Goal: Task Accomplishment & Management: Manage account settings

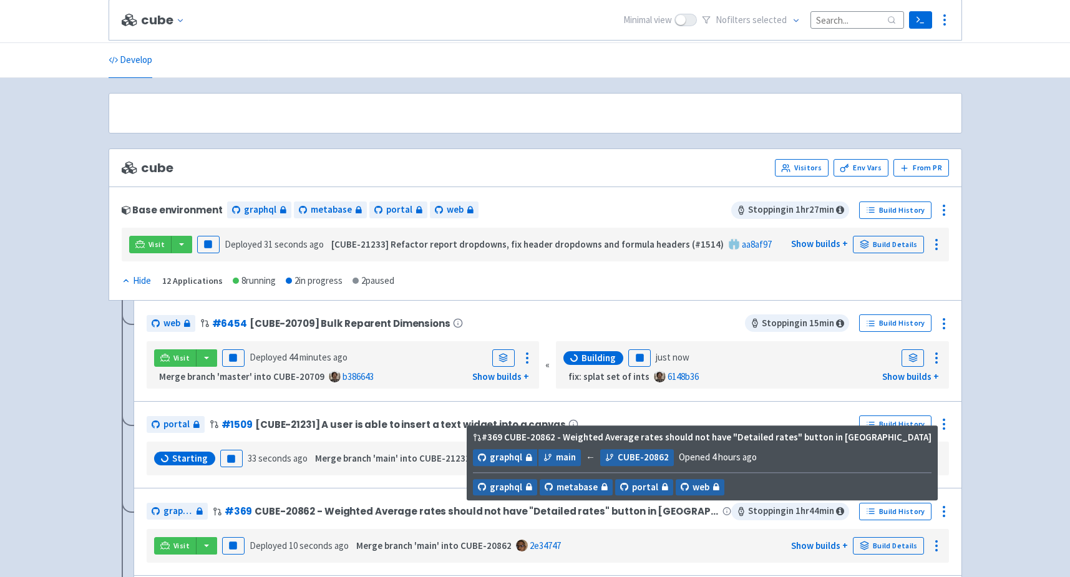
scroll to position [200, 0]
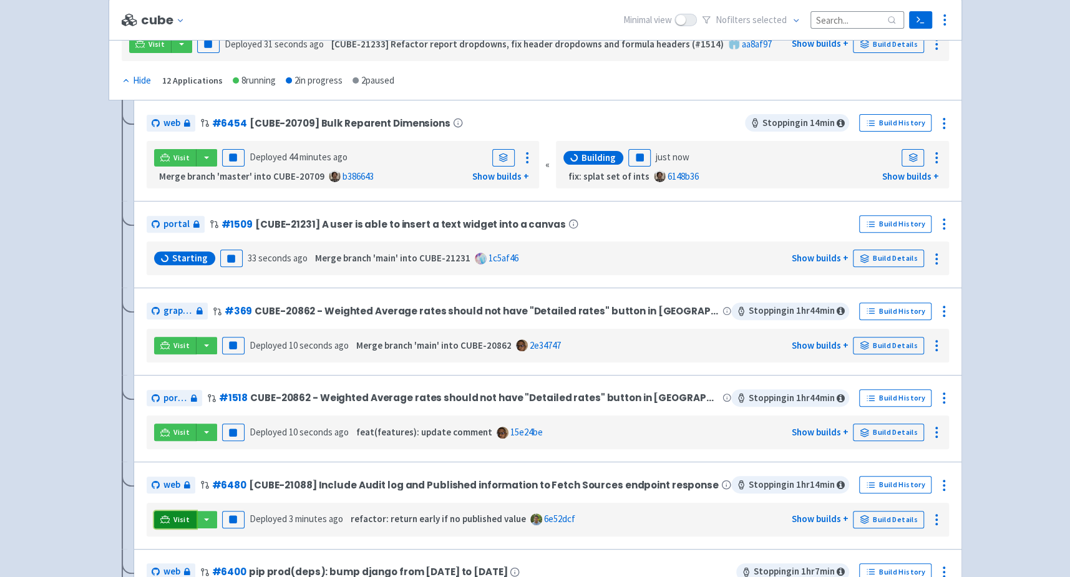
click at [174, 521] on link "Visit" at bounding box center [175, 519] width 42 height 17
click at [941, 481] on icon at bounding box center [943, 485] width 15 height 15
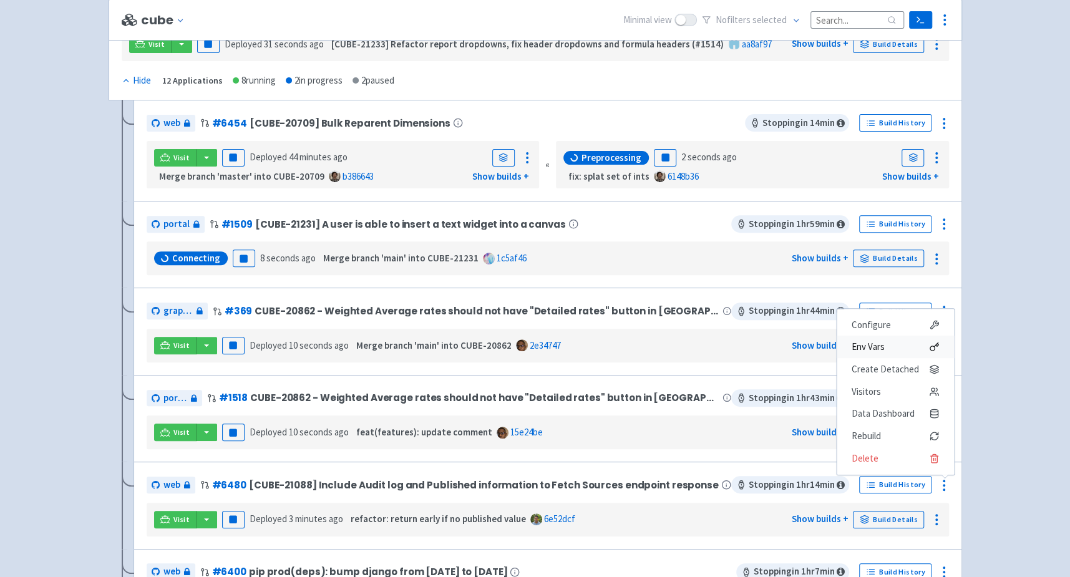
click at [900, 351] on span "Env Vars" at bounding box center [895, 346] width 87 height 17
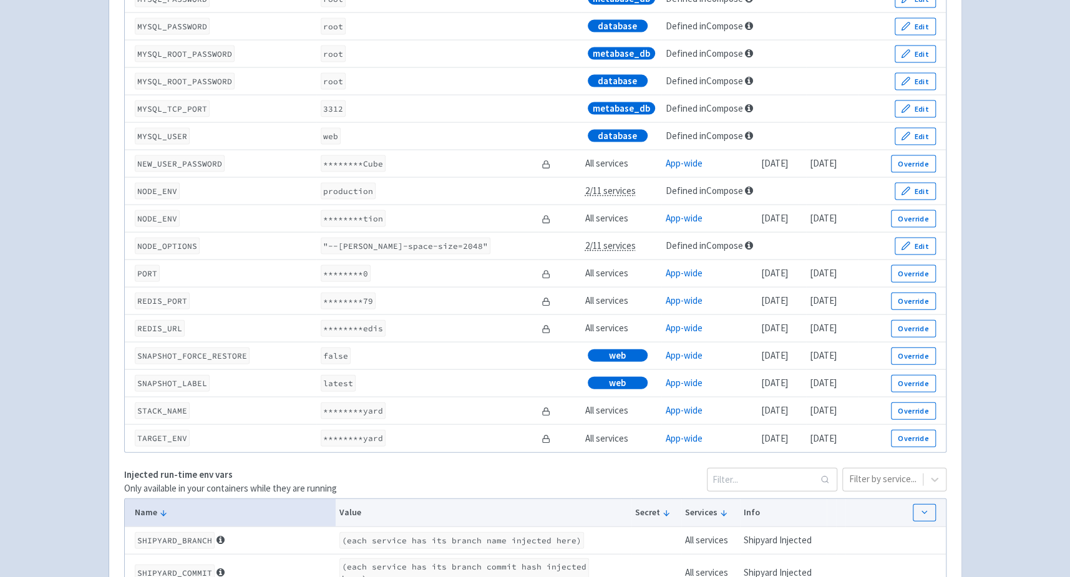
scroll to position [1728, 0]
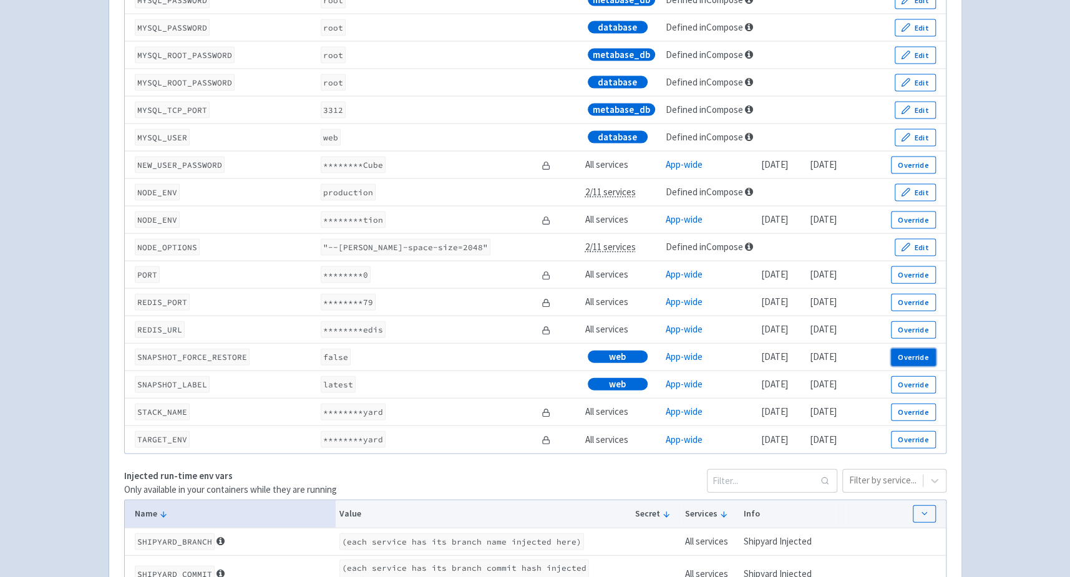
click at [913, 354] on button "Override" at bounding box center [913, 357] width 44 height 17
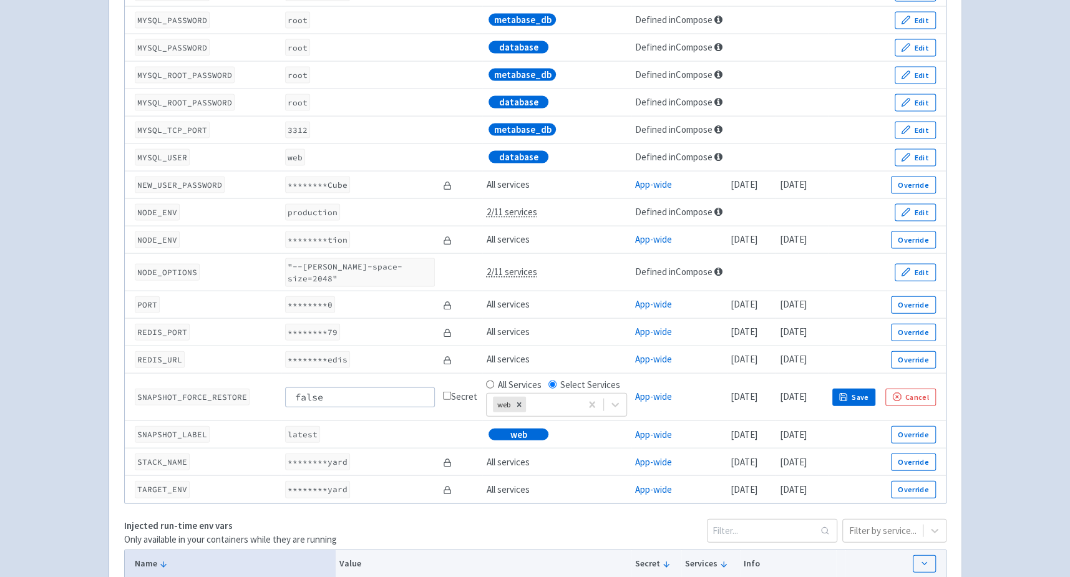
scroll to position [1747, 0]
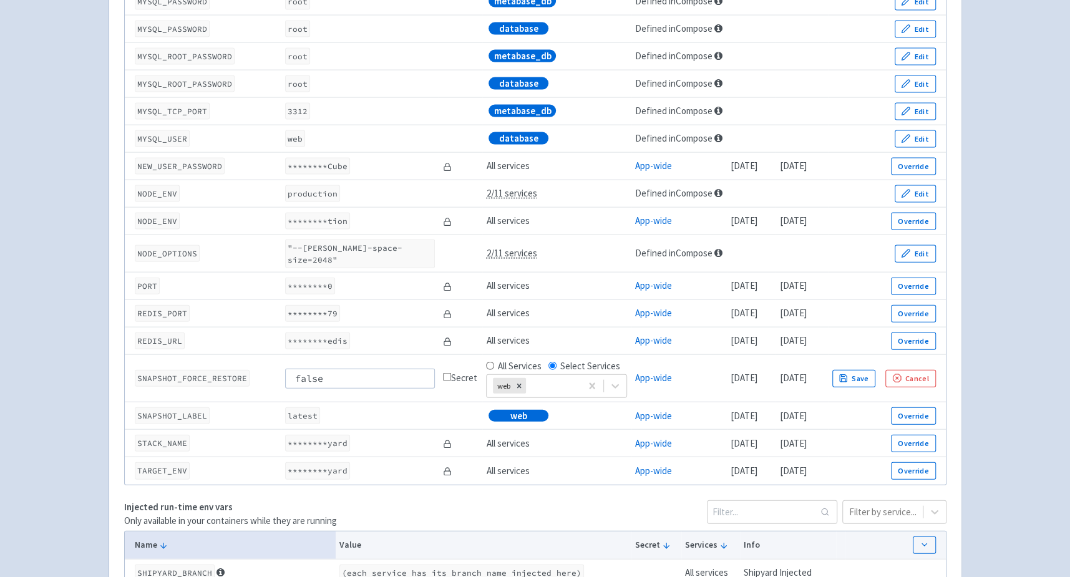
drag, startPoint x: 336, startPoint y: 374, endPoint x: 173, endPoint y: 374, distance: 162.2
click at [173, 374] on tr "SNAPSHOT_FORCE_RESTORE false Secret All Services Select Services web App-wide 1…" at bounding box center [535, 378] width 821 height 47
type input "true"
click at [876, 370] on button "Save" at bounding box center [854, 378] width 44 height 17
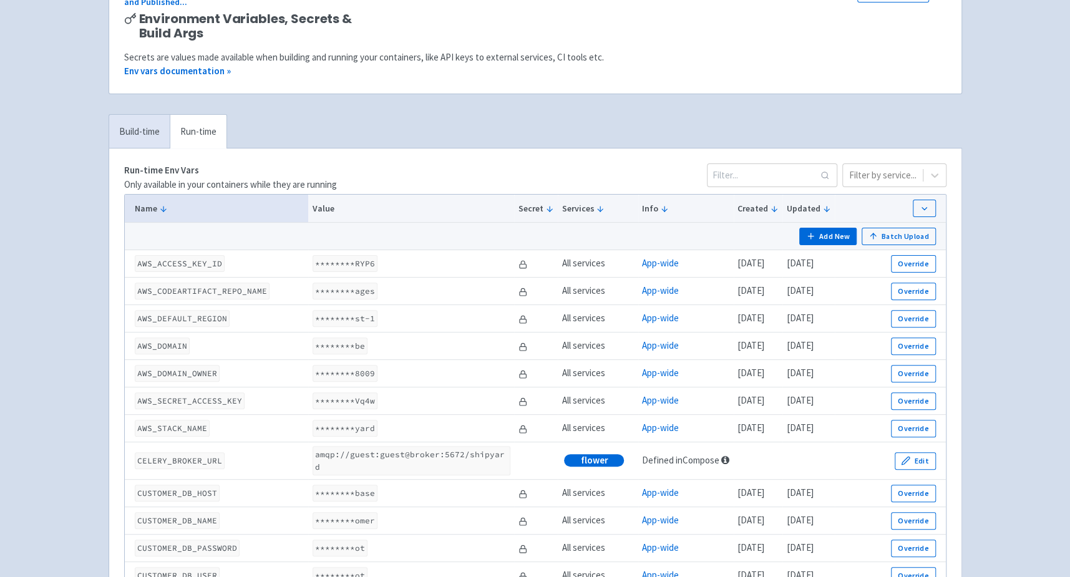
scroll to position [0, 0]
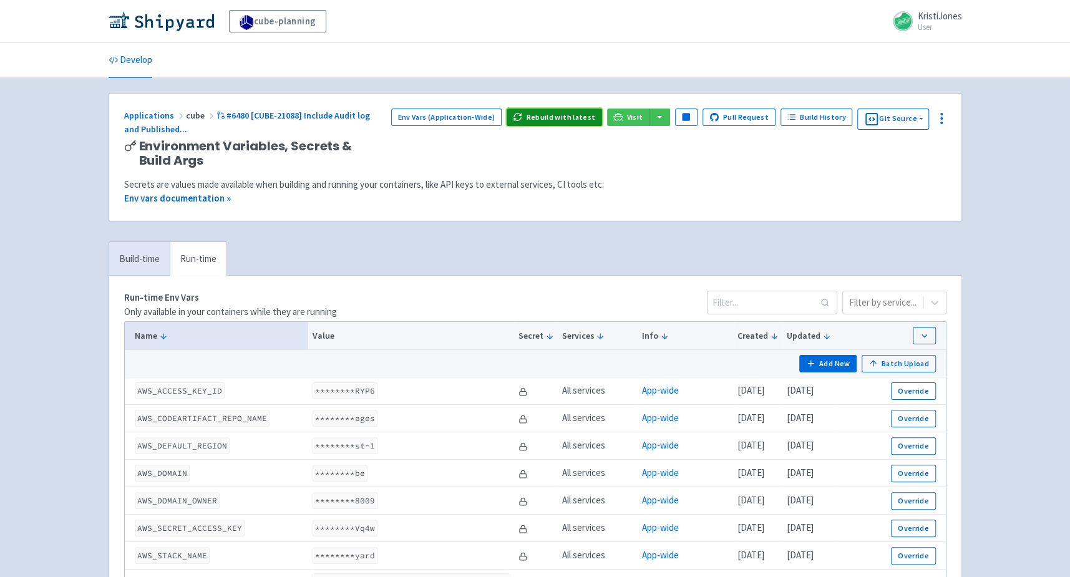
click at [582, 117] on button "Rebuild with latest" at bounding box center [554, 117] width 95 height 17
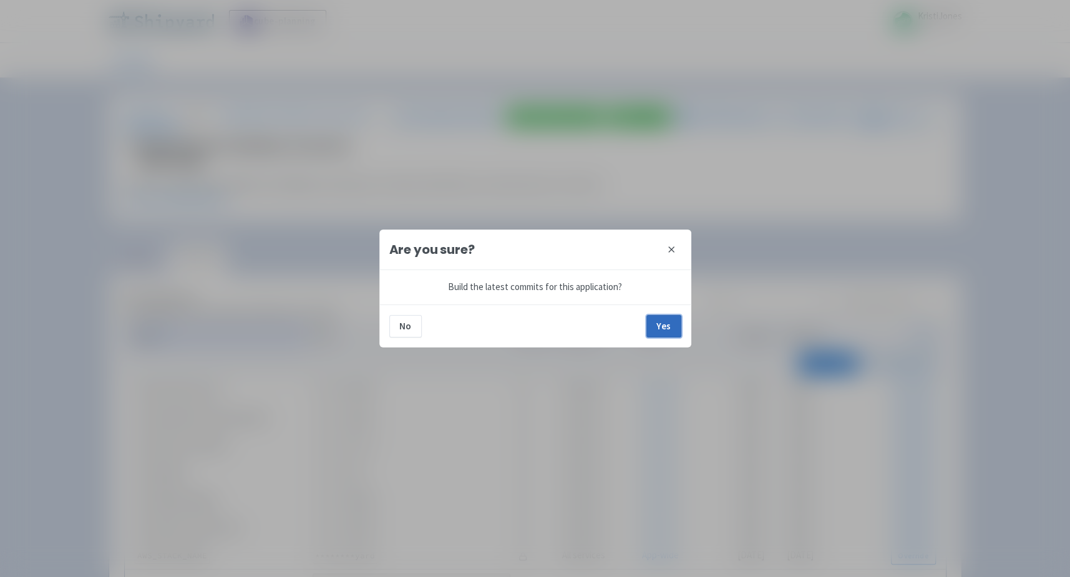
click at [671, 323] on button "Yes" at bounding box center [663, 326] width 35 height 22
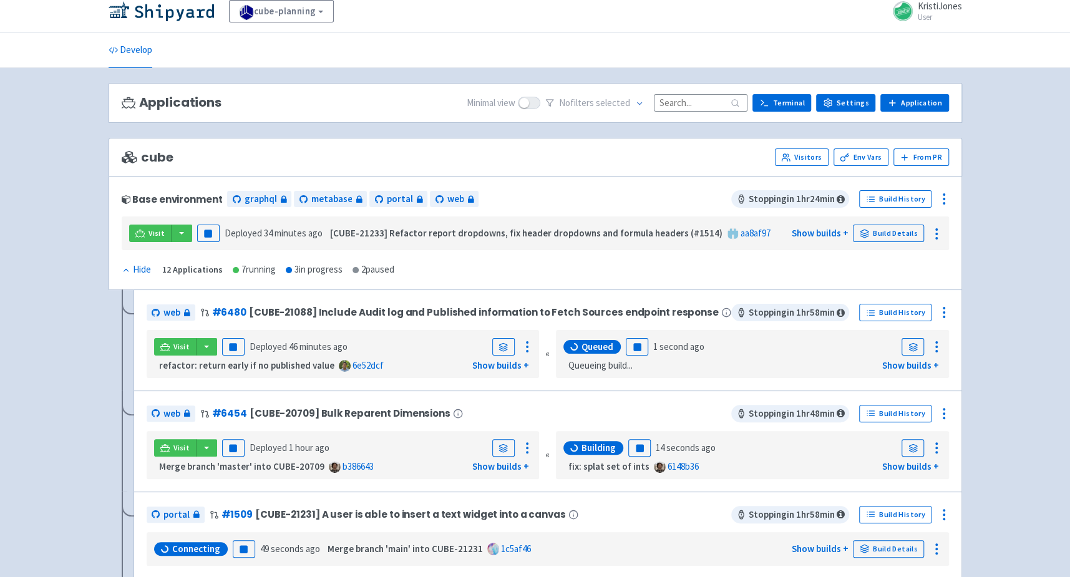
scroll to position [12, 0]
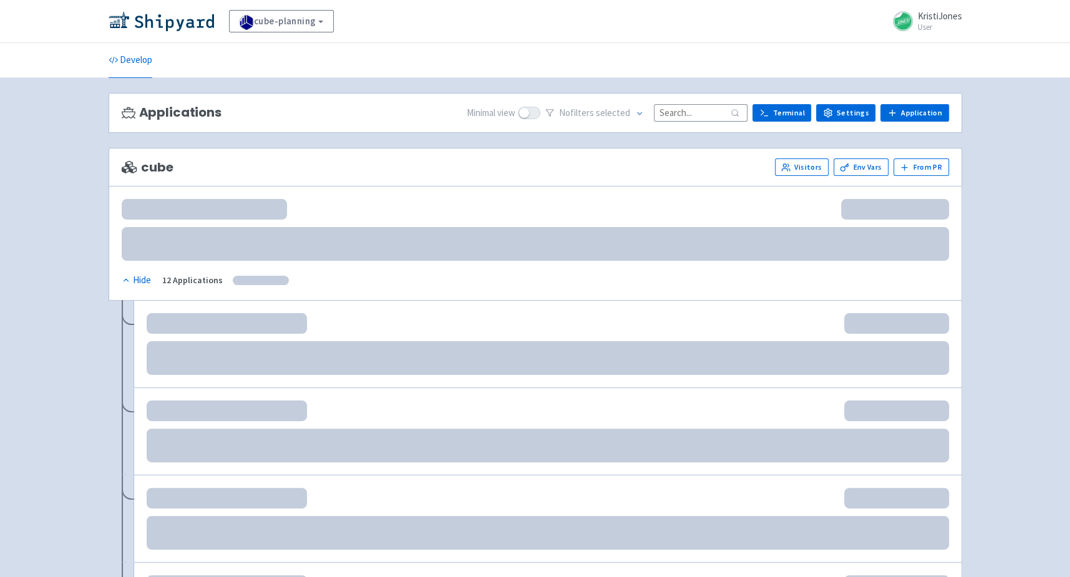
scroll to position [12, 0]
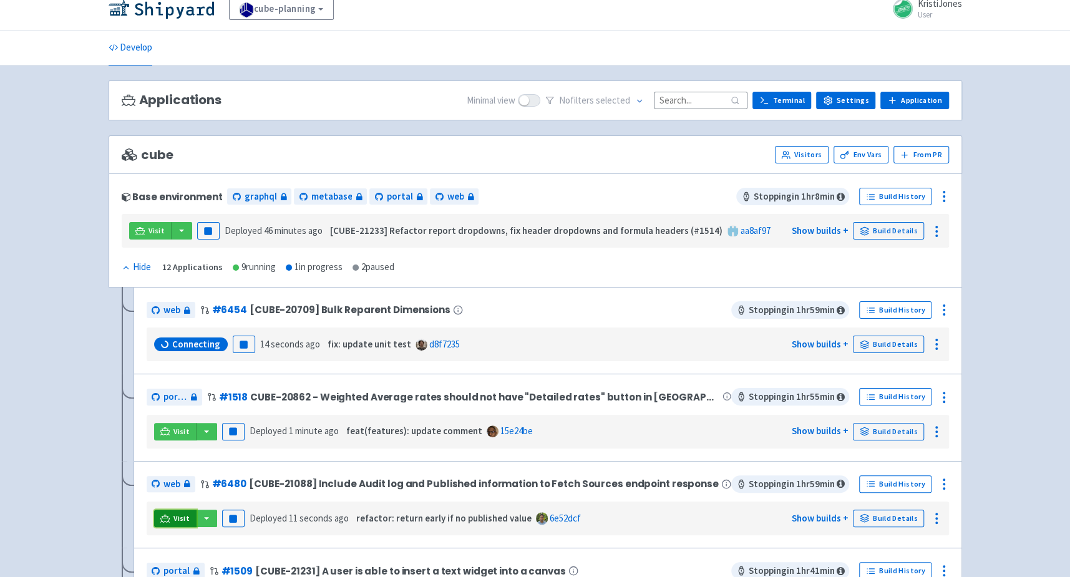
click at [160, 514] on icon at bounding box center [164, 518] width 9 height 9
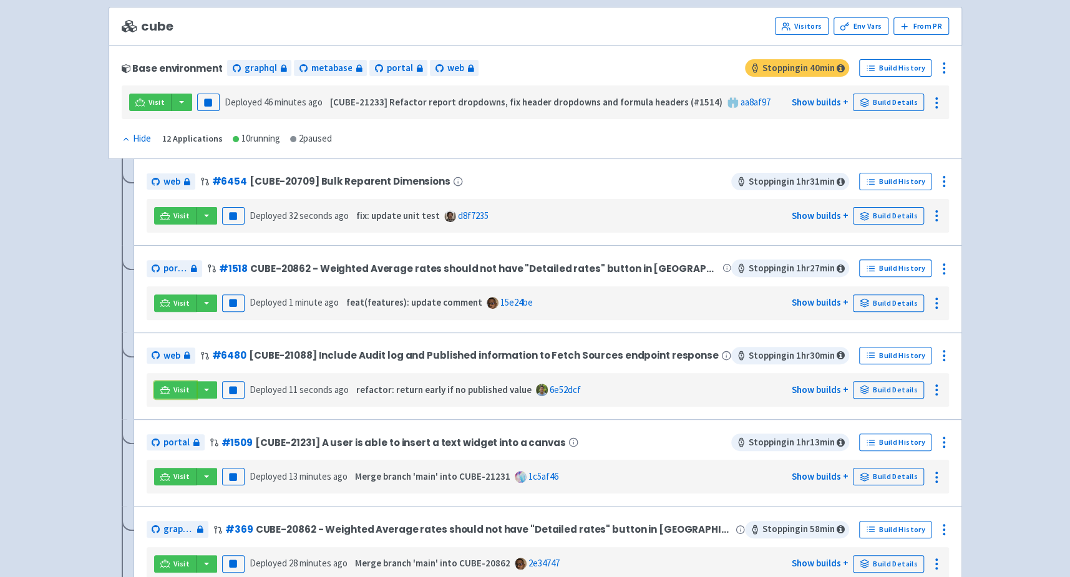
scroll to position [0, 0]
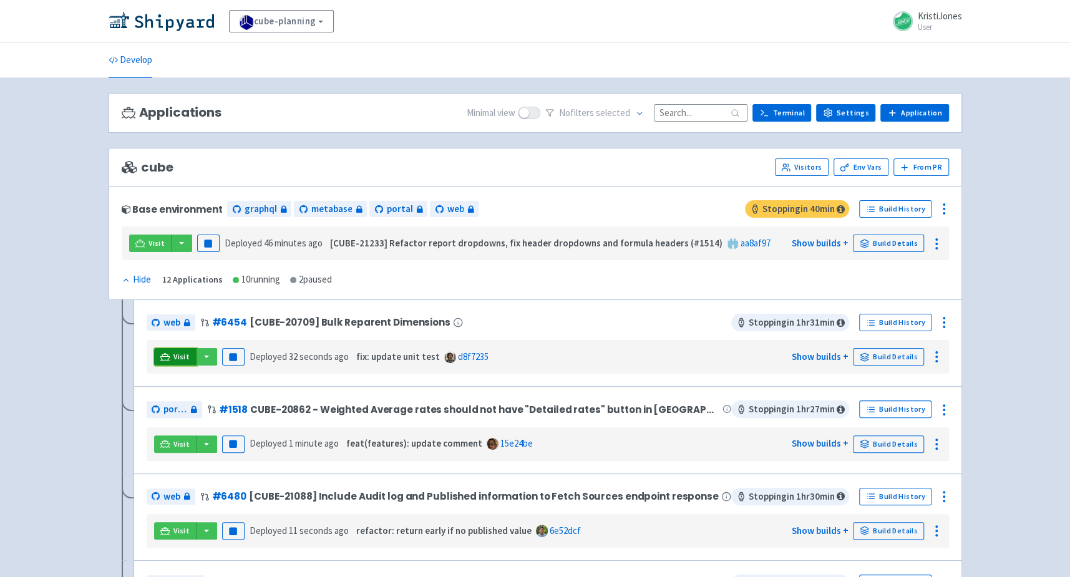
click at [167, 353] on icon at bounding box center [164, 356] width 9 height 7
click at [181, 355] on span "Visit" at bounding box center [181, 357] width 16 height 10
click at [177, 354] on span "Visit" at bounding box center [181, 357] width 16 height 10
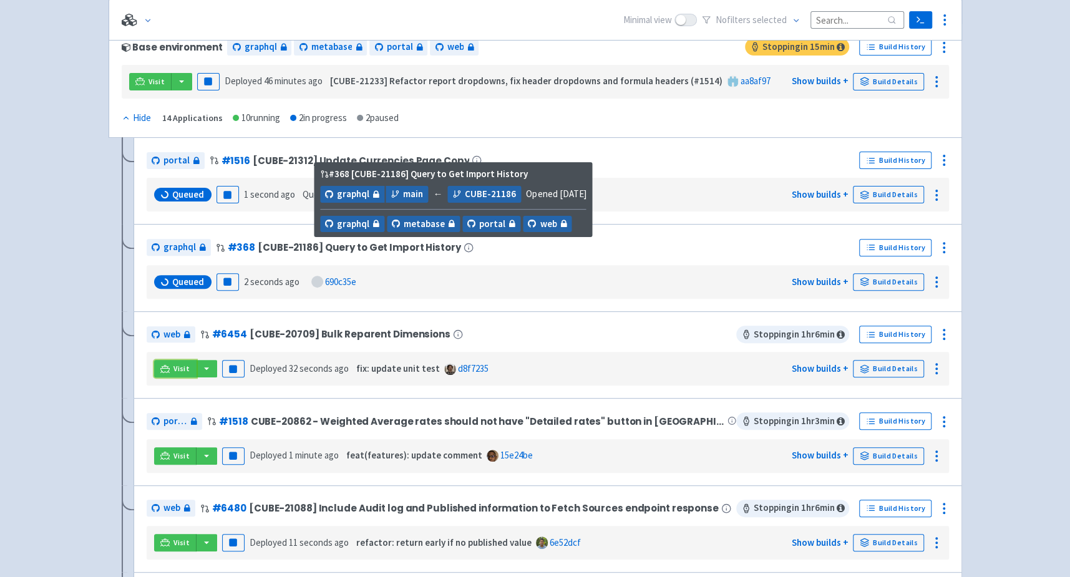
scroll to position [165, 0]
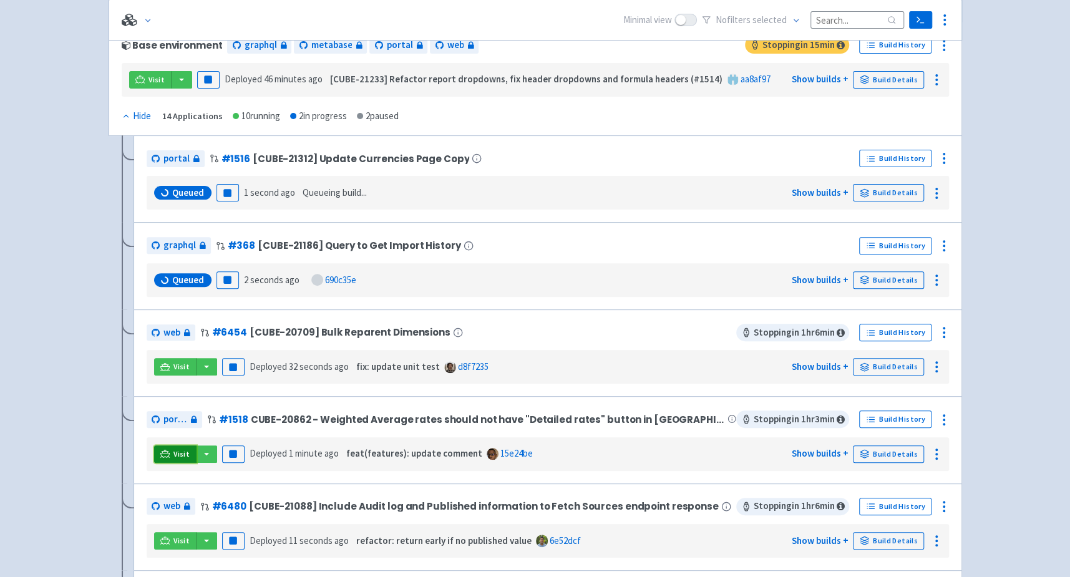
click at [185, 449] on span "Visit" at bounding box center [181, 454] width 16 height 10
